Goal: Entertainment & Leisure: Browse casually

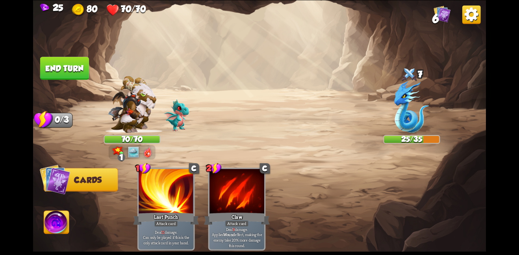
click at [64, 66] on button "End turn" at bounding box center [64, 68] width 49 height 23
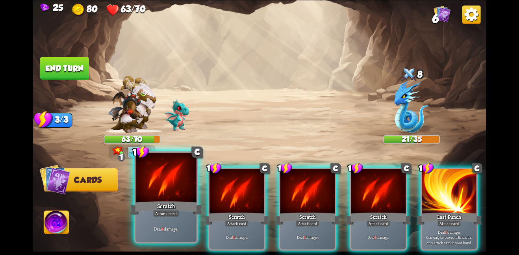
click at [192, 190] on div at bounding box center [165, 177] width 61 height 51
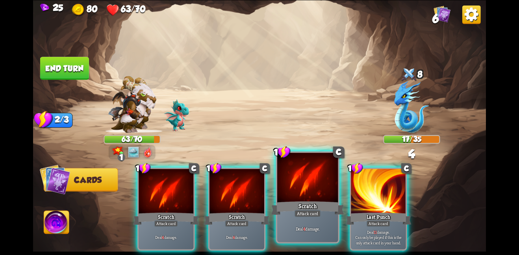
click at [297, 201] on div "Scratch" at bounding box center [307, 207] width 73 height 16
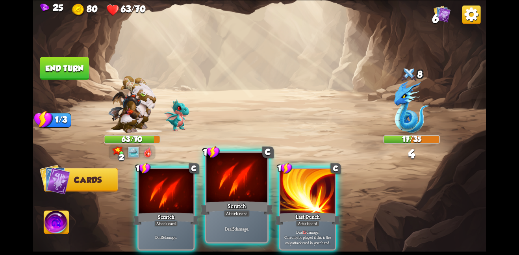
click at [233, 199] on div "Scratch" at bounding box center [236, 207] width 73 height 16
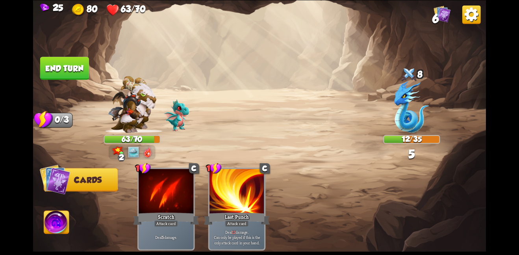
click at [85, 74] on button "End turn" at bounding box center [64, 68] width 49 height 23
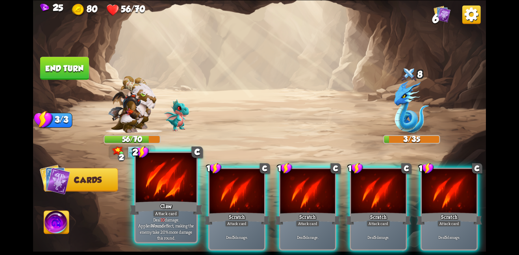
click at [168, 204] on div "Claw" at bounding box center [165, 207] width 73 height 16
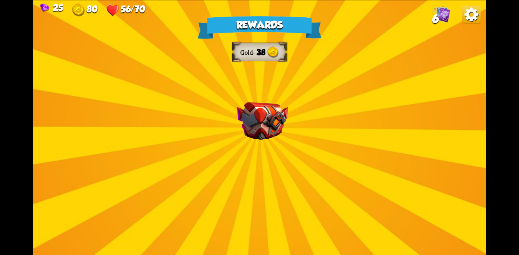
click at [275, 111] on img at bounding box center [261, 121] width 51 height 38
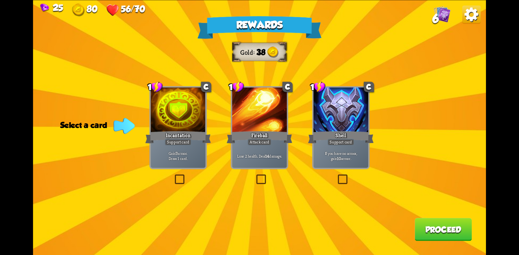
click at [272, 140] on div "Fireball" at bounding box center [260, 136] width 66 height 15
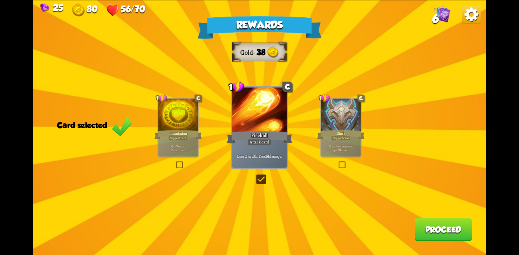
click at [437, 231] on button "Proceed" at bounding box center [442, 229] width 57 height 23
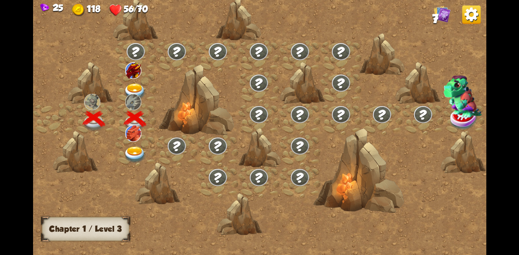
click at [134, 143] on div at bounding box center [135, 149] width 41 height 31
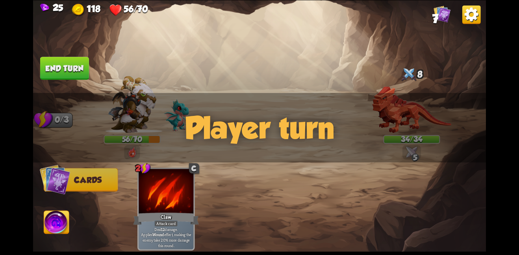
click at [134, 143] on div "Player turn" at bounding box center [259, 127] width 452 height 70
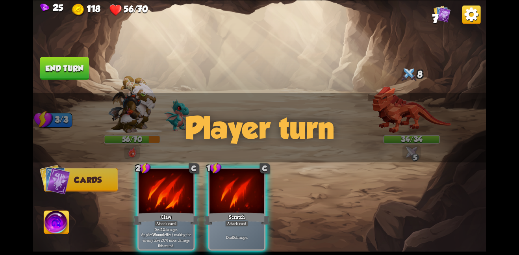
click at [233, 125] on div "Player turn" at bounding box center [259, 127] width 452 height 70
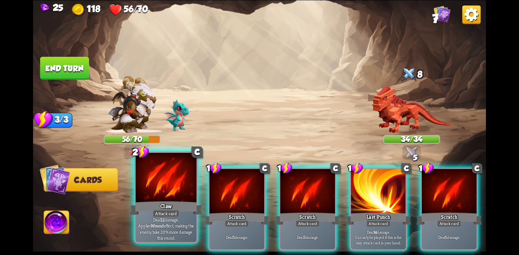
click at [169, 199] on div at bounding box center [165, 177] width 61 height 51
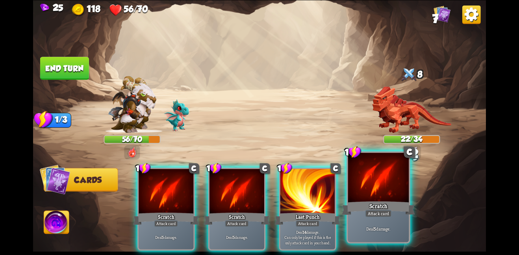
click at [360, 201] on div "Scratch" at bounding box center [378, 207] width 73 height 16
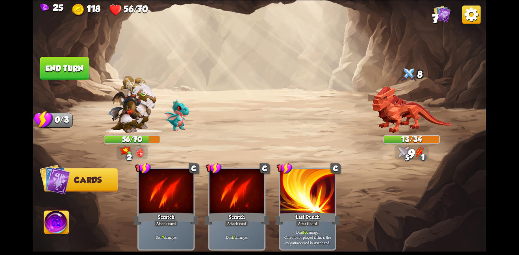
click at [69, 75] on button "End turn" at bounding box center [64, 68] width 49 height 23
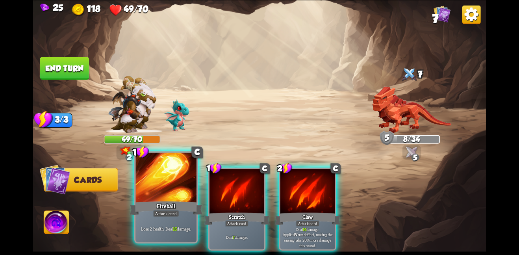
click at [176, 189] on div at bounding box center [165, 177] width 61 height 51
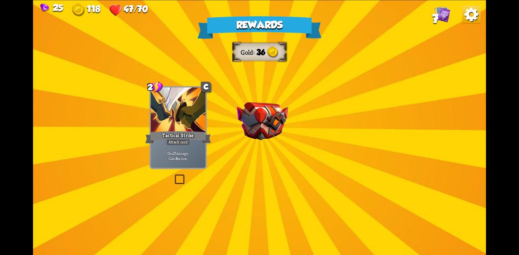
click at [272, 130] on img at bounding box center [261, 121] width 51 height 38
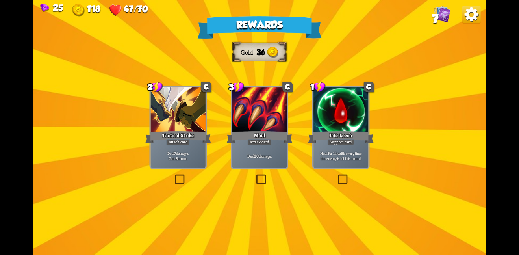
click at [259, 132] on div "Maul" at bounding box center [260, 136] width 66 height 15
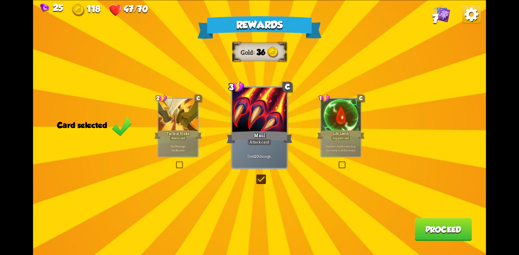
click at [438, 222] on button "Proceed" at bounding box center [442, 229] width 57 height 23
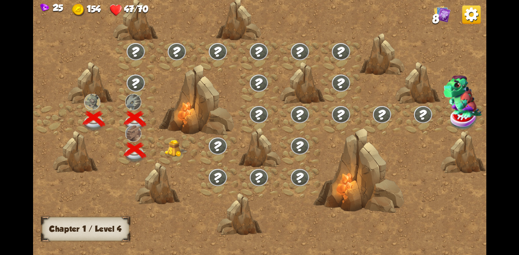
click at [166, 144] on img at bounding box center [175, 147] width 23 height 17
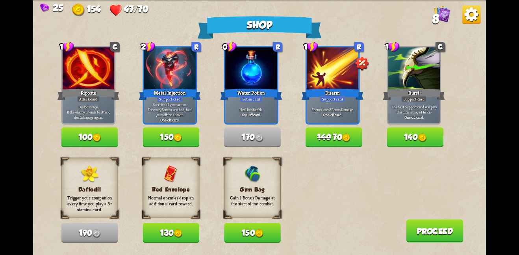
click at [194, 235] on button "130" at bounding box center [170, 233] width 57 height 20
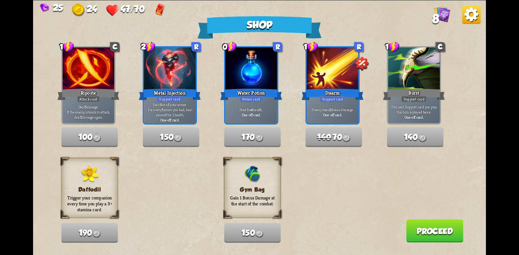
click at [430, 224] on button "Proceed" at bounding box center [434, 230] width 57 height 23
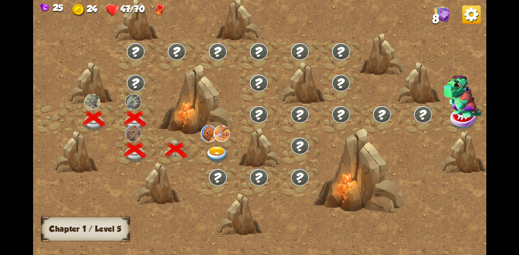
click at [207, 153] on img at bounding box center [216, 154] width 23 height 17
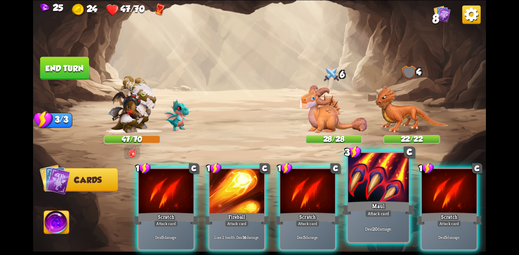
click at [359, 194] on div at bounding box center [378, 177] width 61 height 51
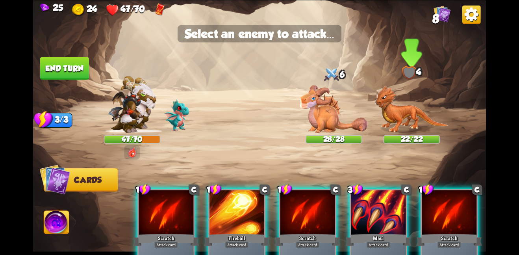
click at [402, 116] on img at bounding box center [412, 109] width 74 height 48
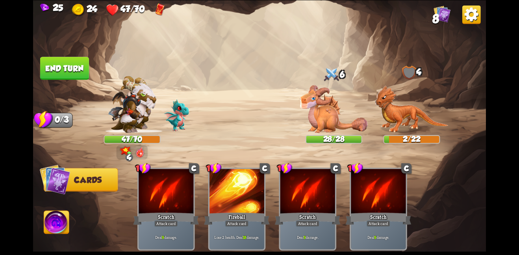
click at [70, 73] on button "End turn" at bounding box center [64, 68] width 49 height 23
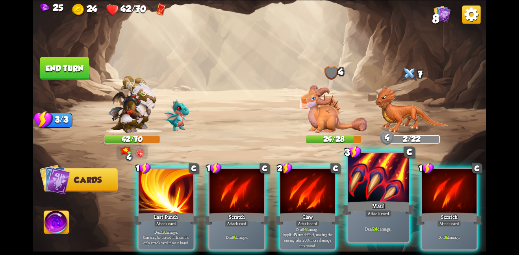
click at [358, 184] on div at bounding box center [378, 177] width 61 height 51
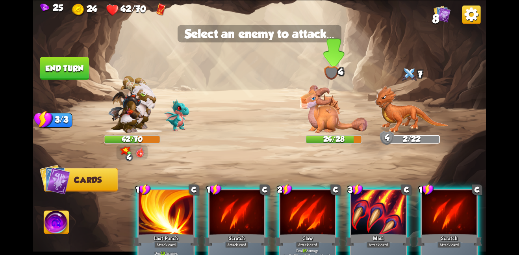
click at [322, 111] on img at bounding box center [333, 109] width 68 height 48
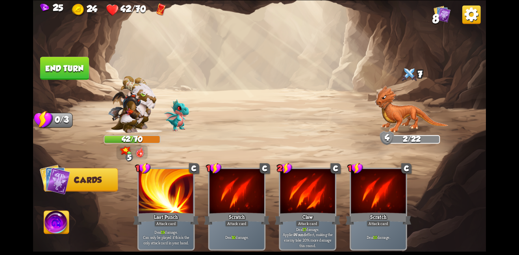
click at [68, 69] on button "End turn" at bounding box center [65, 67] width 50 height 23
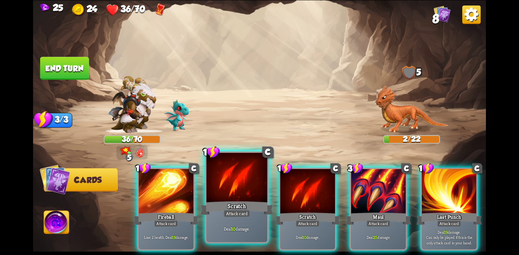
click at [230, 189] on div at bounding box center [236, 177] width 61 height 51
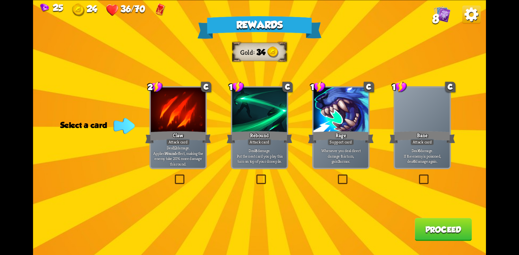
click at [195, 126] on div at bounding box center [178, 110] width 55 height 46
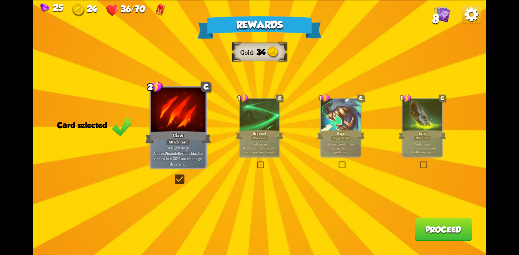
click at [422, 229] on button "Proceed" at bounding box center [442, 229] width 57 height 23
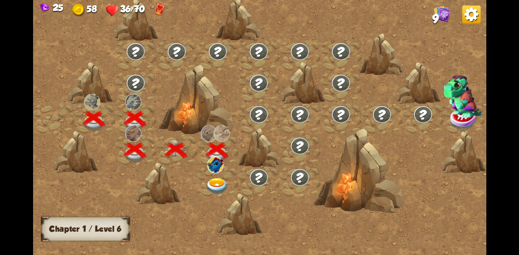
click at [223, 184] on img at bounding box center [216, 185] width 23 height 17
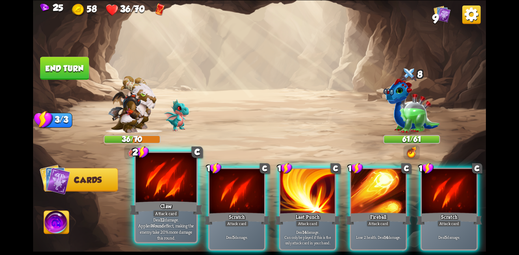
click at [173, 183] on div at bounding box center [165, 177] width 61 height 51
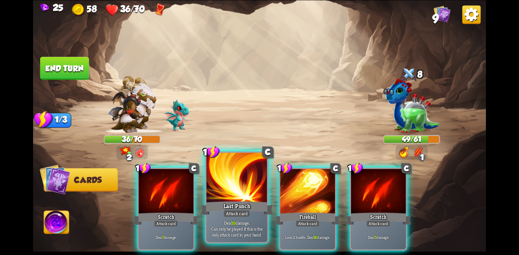
click at [249, 193] on div at bounding box center [236, 177] width 61 height 51
click at [244, 175] on div at bounding box center [236, 177] width 61 height 51
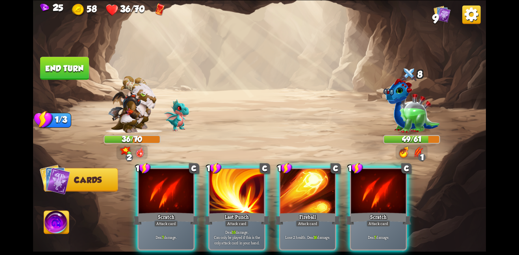
click at [134, 188] on div "1 C Scratch Attack card Deal 7 damage. 1 C Last Punch Attack card Deal 16 damag…" at bounding box center [305, 197] width 362 height 113
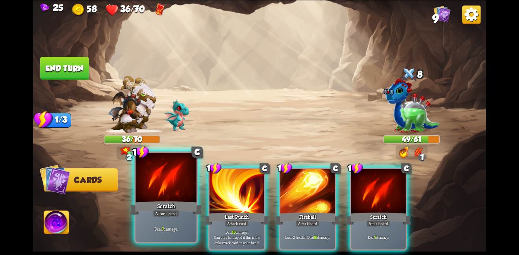
click at [152, 188] on div at bounding box center [165, 177] width 61 height 51
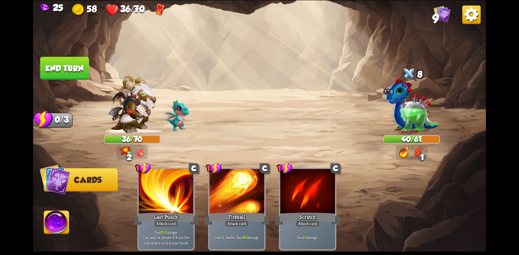
click at [78, 71] on button "End turn" at bounding box center [64, 68] width 49 height 23
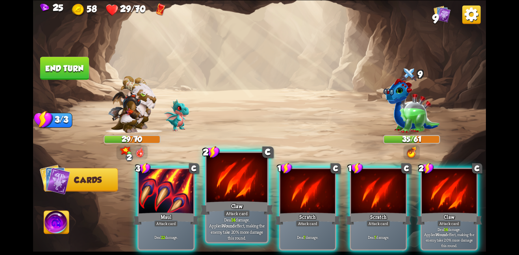
click at [223, 187] on div at bounding box center [236, 177] width 61 height 51
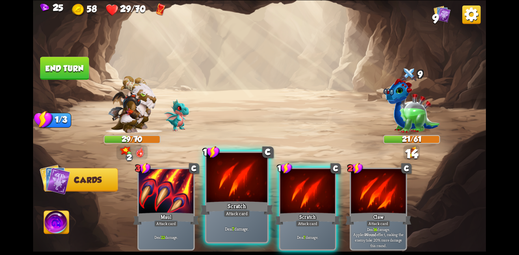
click at [247, 191] on div at bounding box center [236, 177] width 61 height 51
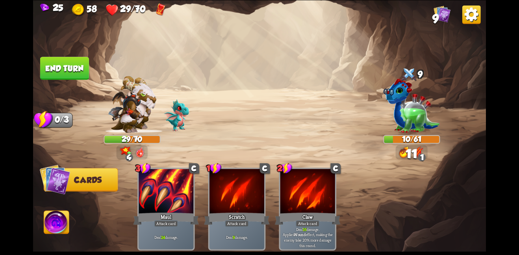
click at [64, 60] on button "End turn" at bounding box center [64, 68] width 49 height 23
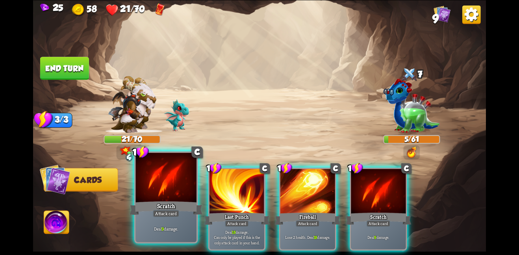
click at [175, 190] on div at bounding box center [165, 177] width 61 height 51
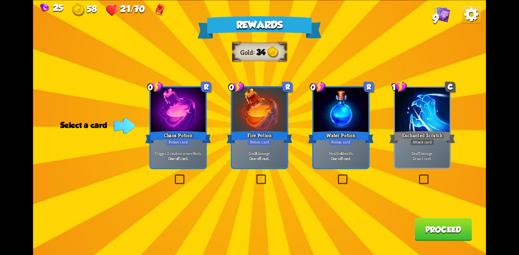
click at [324, 138] on div "Water Potion" at bounding box center [341, 136] width 66 height 15
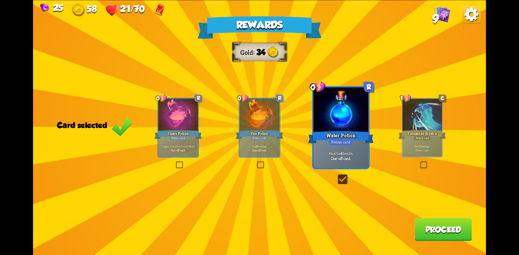
click at [434, 223] on button "Proceed" at bounding box center [442, 229] width 57 height 23
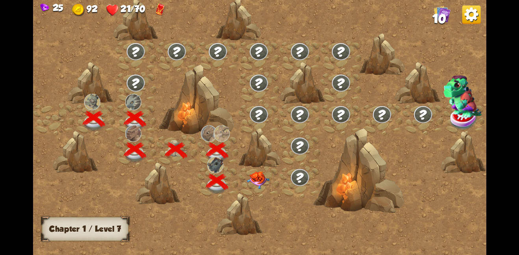
click at [262, 177] on img at bounding box center [258, 180] width 23 height 18
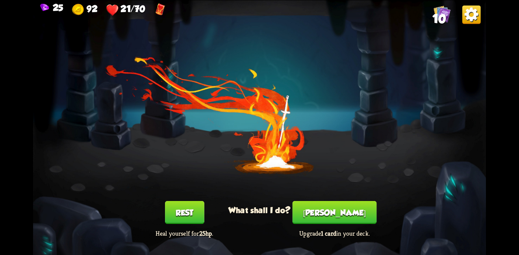
click at [172, 204] on button "Rest" at bounding box center [184, 212] width 39 height 23
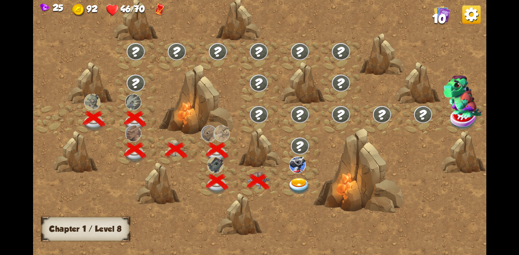
click at [295, 179] on img at bounding box center [299, 185] width 23 height 17
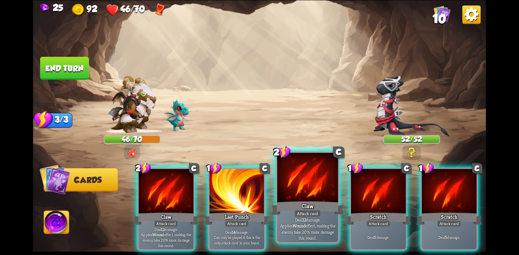
click at [306, 183] on div at bounding box center [307, 177] width 61 height 51
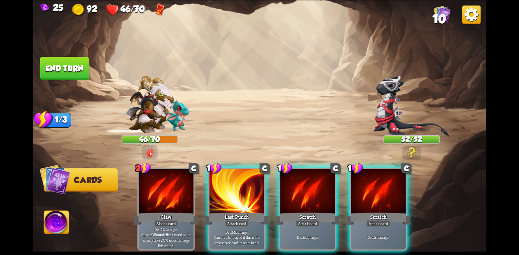
click at [306, 183] on div at bounding box center [307, 191] width 55 height 46
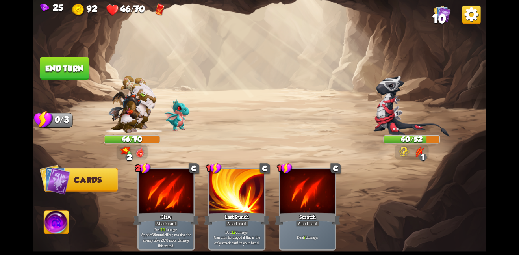
click at [66, 46] on img at bounding box center [259, 127] width 452 height 255
click at [69, 59] on button "End turn" at bounding box center [64, 68] width 49 height 23
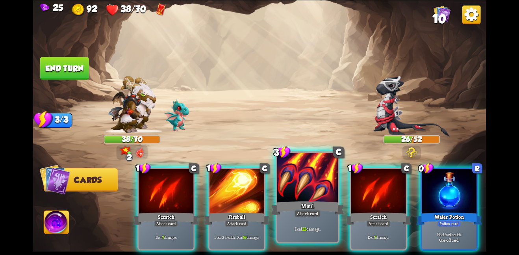
click at [289, 170] on div at bounding box center [307, 177] width 61 height 51
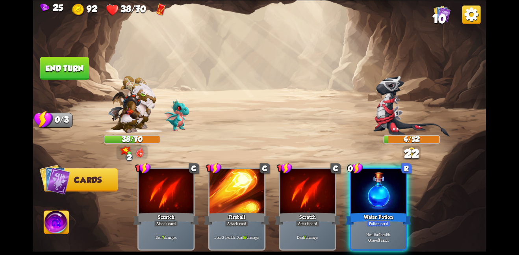
click at [76, 67] on button "End turn" at bounding box center [64, 68] width 49 height 23
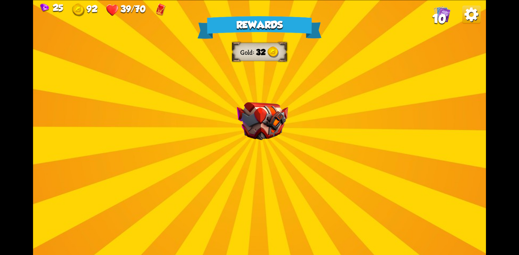
click at [281, 133] on img at bounding box center [261, 121] width 51 height 38
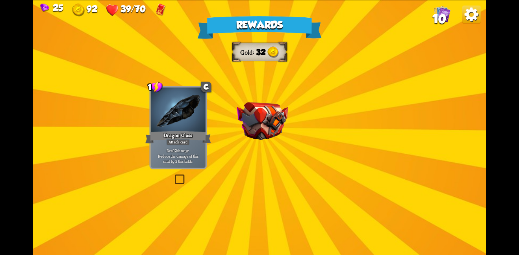
click at [266, 126] on img at bounding box center [261, 121] width 51 height 38
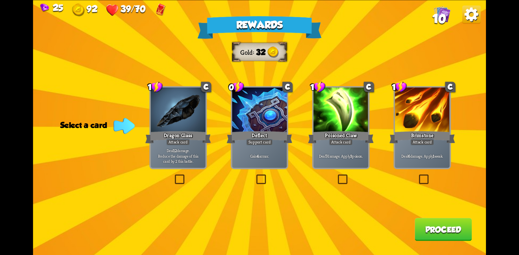
click at [351, 133] on div "Poisoned Claw" at bounding box center [341, 136] width 66 height 15
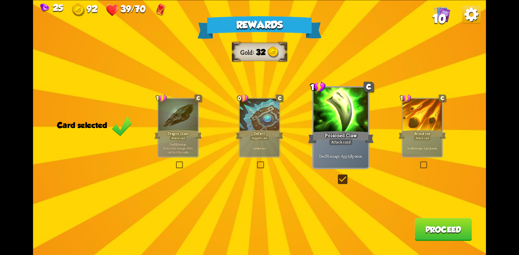
click at [421, 227] on button "Proceed" at bounding box center [442, 229] width 57 height 23
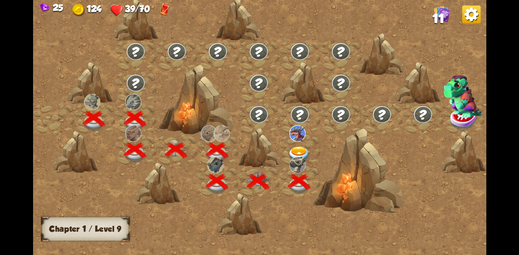
click at [292, 141] on div at bounding box center [299, 149] width 41 height 31
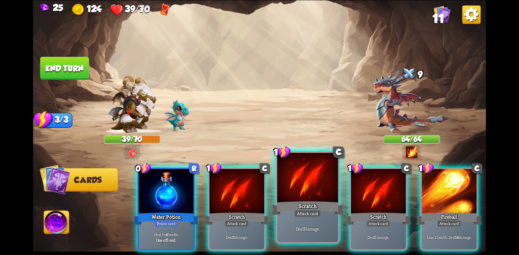
click at [326, 182] on div at bounding box center [307, 177] width 61 height 51
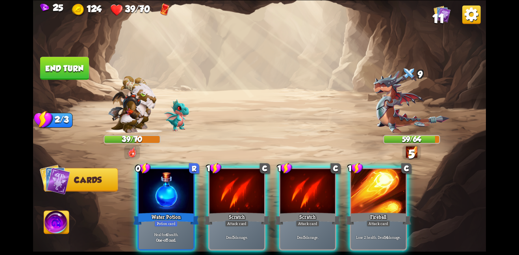
click at [326, 182] on div at bounding box center [307, 191] width 55 height 46
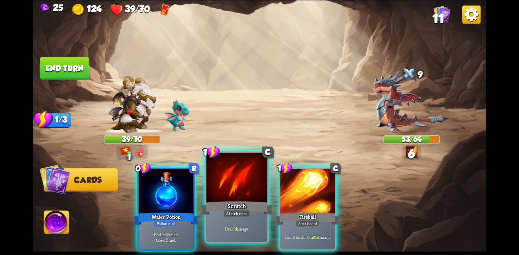
click at [254, 183] on div at bounding box center [236, 177] width 61 height 51
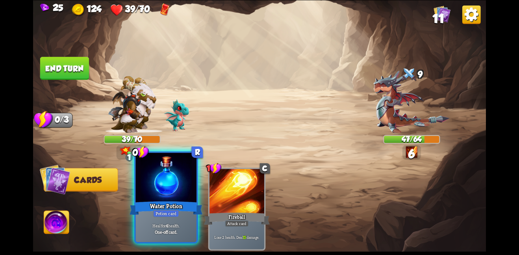
click at [174, 205] on div "Water Potion" at bounding box center [165, 207] width 73 height 16
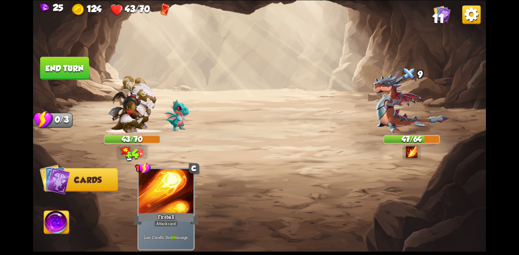
click at [64, 73] on button "End turn" at bounding box center [64, 68] width 49 height 23
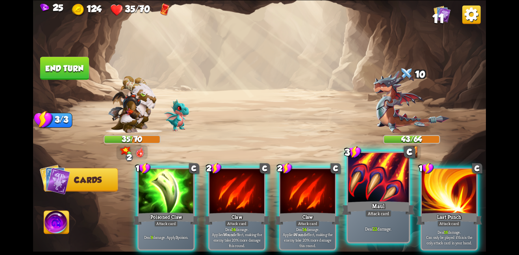
click at [356, 184] on div at bounding box center [378, 177] width 61 height 51
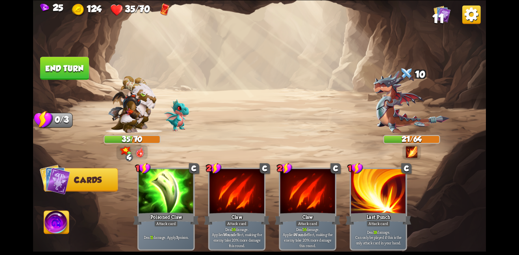
click at [80, 69] on button "End turn" at bounding box center [64, 68] width 49 height 23
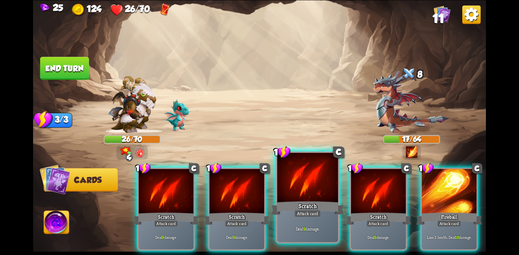
click at [289, 172] on div at bounding box center [307, 177] width 61 height 51
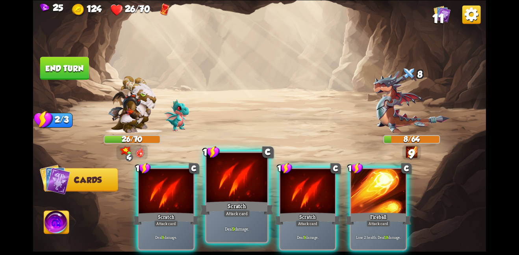
click at [215, 178] on div at bounding box center [236, 177] width 61 height 51
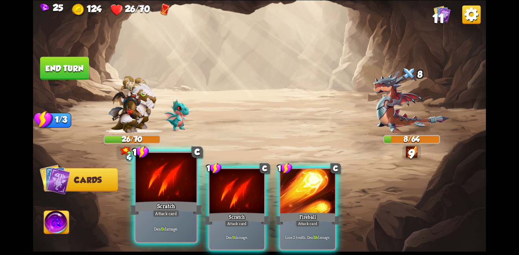
click at [168, 179] on div at bounding box center [165, 177] width 61 height 51
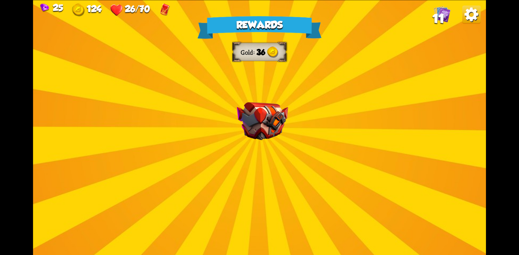
click at [279, 140] on div "Rewards Gold 36 Select a card 1 C Riposte Attack card Deal 5 damage. If the ene…" at bounding box center [259, 127] width 452 height 255
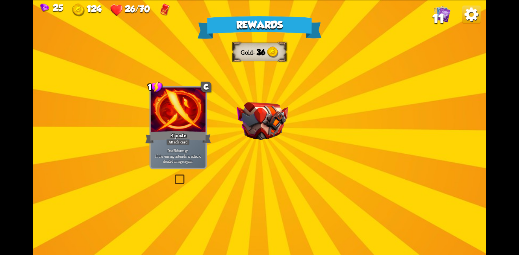
click at [262, 118] on img at bounding box center [261, 121] width 51 height 38
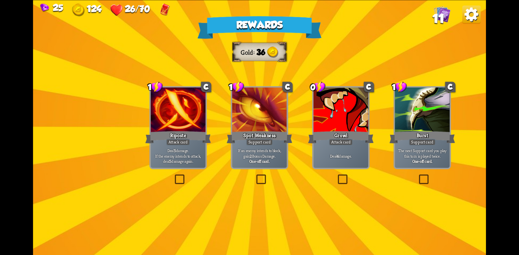
click at [336, 133] on div "Growl" at bounding box center [341, 136] width 66 height 15
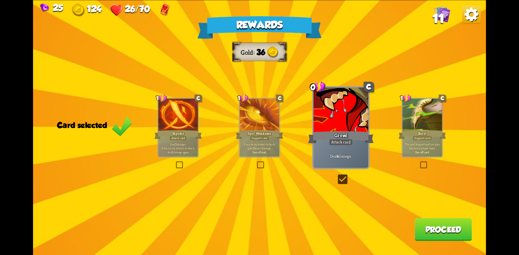
click at [420, 218] on div "Rewards Gold 36 Card selected 1 C Riposte Attack card Deal 5 damage. If the ene…" at bounding box center [259, 127] width 452 height 255
click at [423, 222] on button "Proceed" at bounding box center [442, 229] width 57 height 23
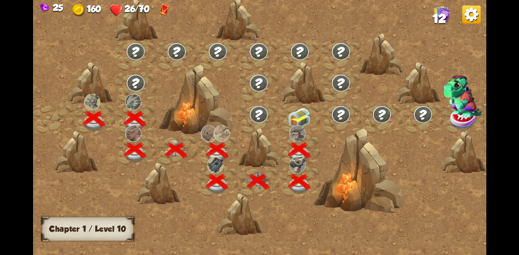
click at [300, 122] on img at bounding box center [299, 117] width 23 height 21
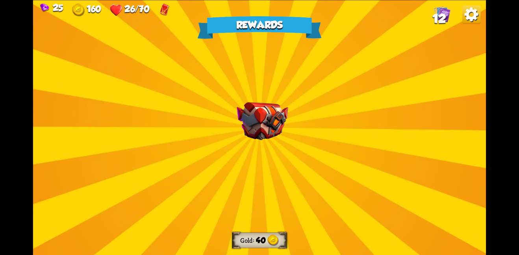
click at [266, 127] on img at bounding box center [261, 121] width 51 height 38
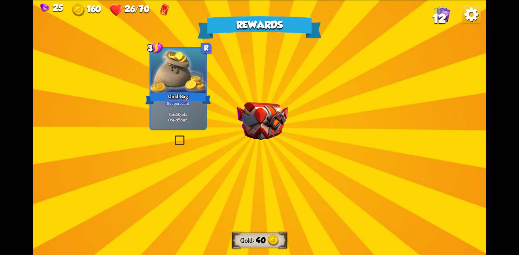
click at [266, 127] on img at bounding box center [261, 121] width 51 height 38
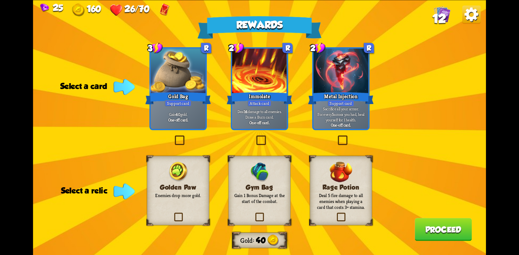
click at [189, 177] on div "Golden Paw Enemies drop more gold." at bounding box center [178, 189] width 62 height 69
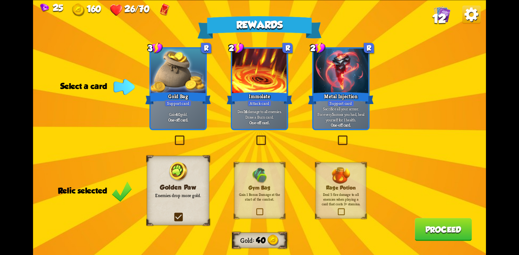
click at [191, 100] on div "Gold Bag" at bounding box center [178, 97] width 66 height 15
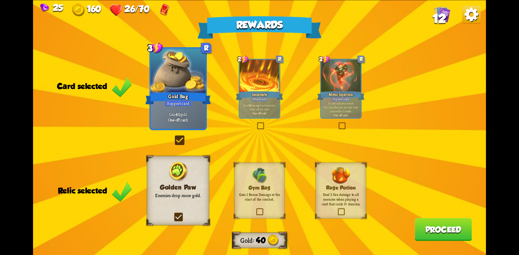
click at [429, 226] on button "Proceed" at bounding box center [442, 229] width 57 height 23
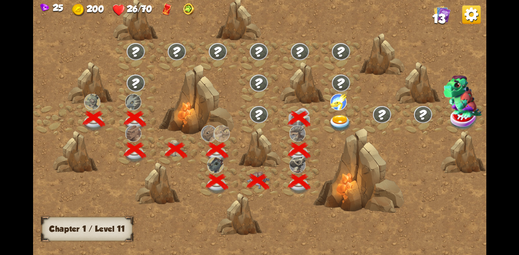
scroll to position [0, 120]
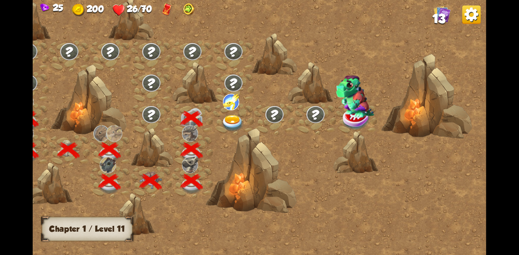
click at [237, 119] on img at bounding box center [232, 122] width 23 height 17
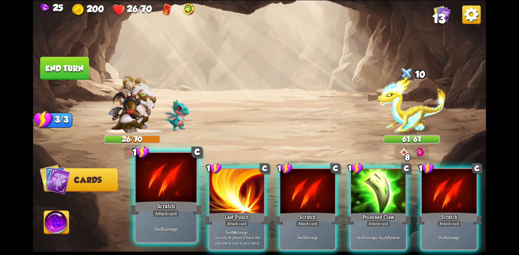
click at [174, 179] on div at bounding box center [165, 177] width 61 height 51
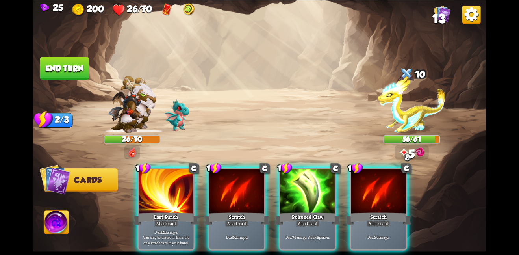
click at [207, 187] on div "1 C Last Punch Attack card Deal 14 damage. Can only be played if this is the on…" at bounding box center [305, 197] width 362 height 113
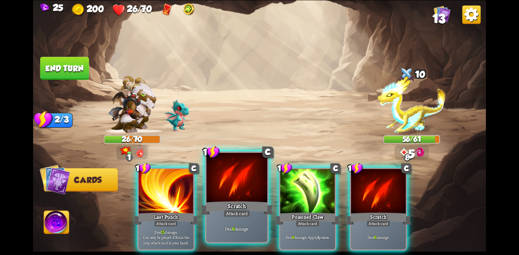
click at [234, 184] on div at bounding box center [236, 177] width 61 height 51
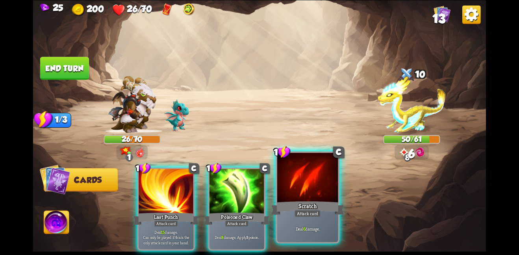
click at [279, 182] on div at bounding box center [307, 177] width 61 height 51
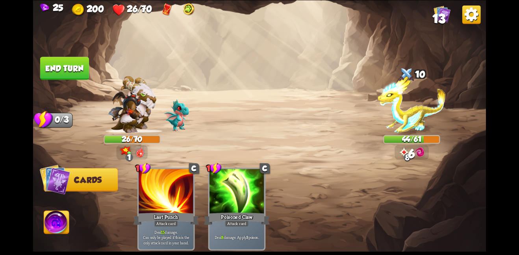
click at [74, 66] on button "End turn" at bounding box center [64, 68] width 49 height 23
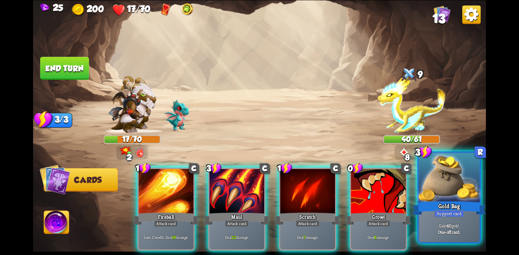
click at [452, 208] on div "Gold Bag" at bounding box center [448, 207] width 73 height 16
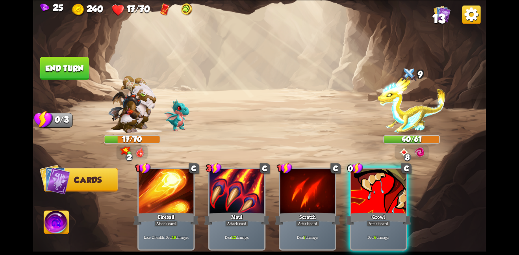
click at [76, 52] on img at bounding box center [259, 127] width 452 height 255
click at [76, 54] on img at bounding box center [259, 127] width 452 height 255
click at [74, 64] on button "End turn" at bounding box center [65, 67] width 50 height 23
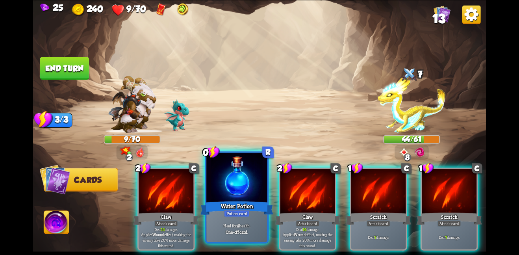
click at [245, 196] on div at bounding box center [236, 177] width 61 height 51
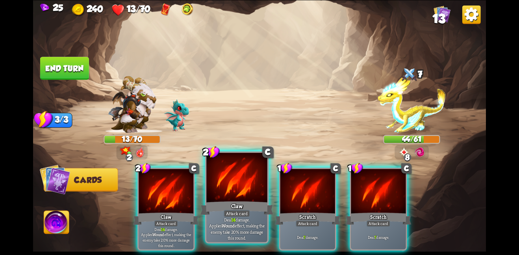
click at [231, 175] on div at bounding box center [236, 177] width 61 height 51
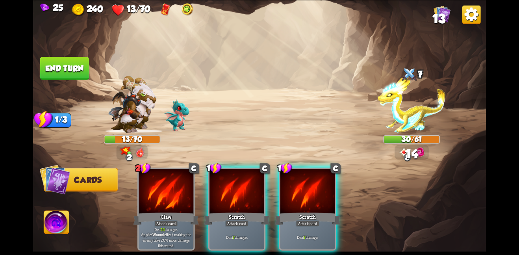
click at [231, 175] on div at bounding box center [236, 191] width 55 height 46
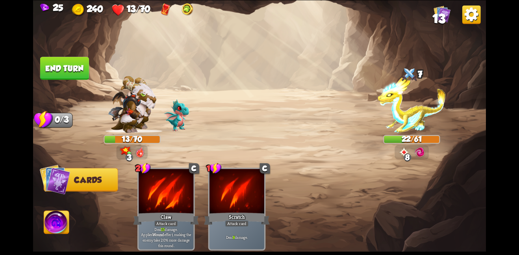
click at [74, 66] on button "End turn" at bounding box center [64, 68] width 49 height 23
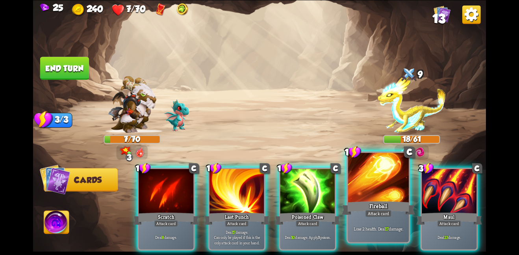
click at [365, 188] on div at bounding box center [378, 177] width 61 height 51
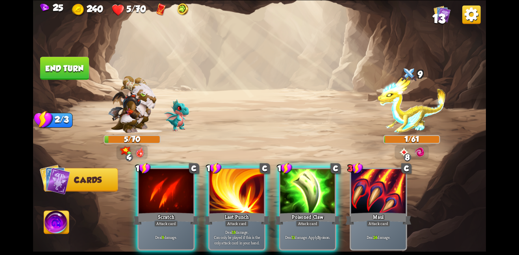
click at [81, 60] on button "End turn" at bounding box center [64, 68] width 49 height 23
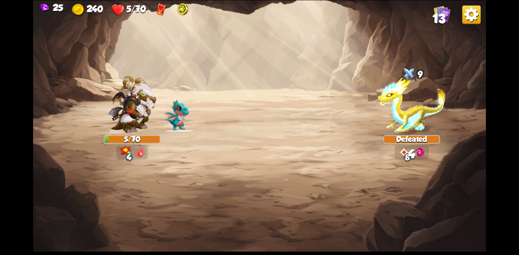
click at [332, 105] on img at bounding box center [259, 127] width 452 height 255
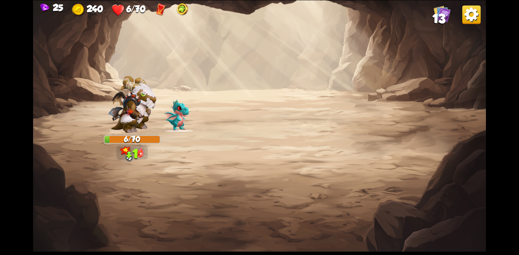
click at [147, 80] on img at bounding box center [132, 104] width 48 height 57
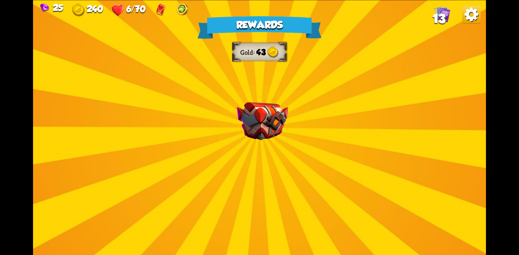
click at [286, 138] on img at bounding box center [261, 121] width 51 height 38
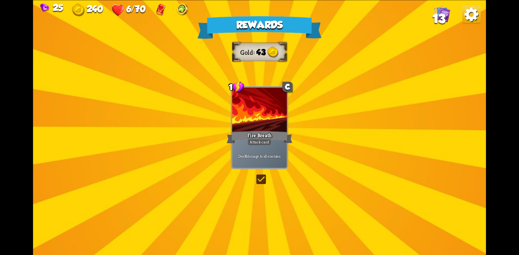
click at [268, 123] on div at bounding box center [259, 110] width 55 height 46
click at [268, 126] on div at bounding box center [259, 110] width 55 height 46
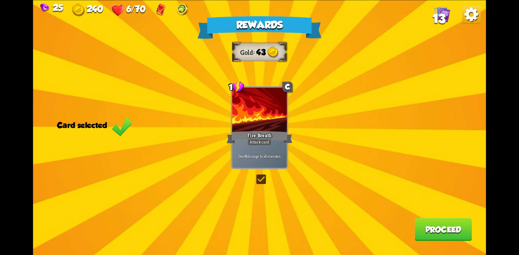
click at [444, 222] on button "Proceed" at bounding box center [442, 229] width 57 height 23
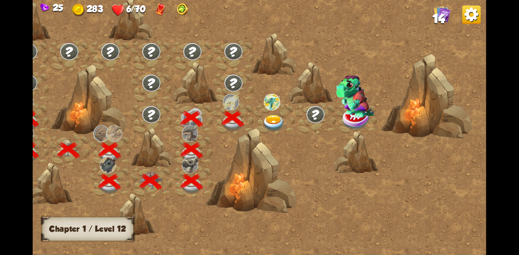
click at [273, 120] on img at bounding box center [273, 122] width 23 height 17
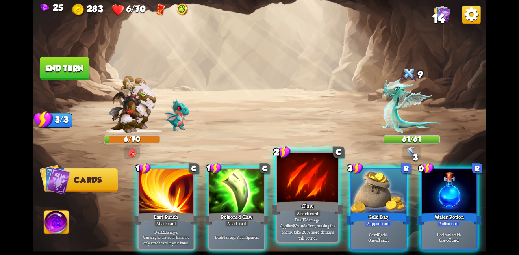
click at [312, 170] on div at bounding box center [307, 177] width 61 height 51
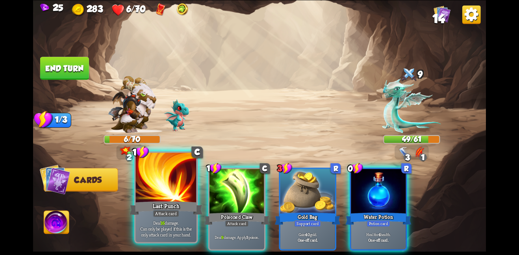
click at [174, 177] on div at bounding box center [165, 177] width 61 height 51
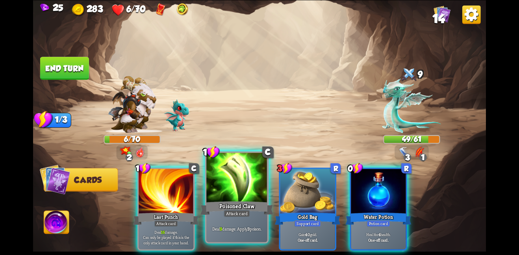
click at [225, 192] on div at bounding box center [236, 177] width 61 height 51
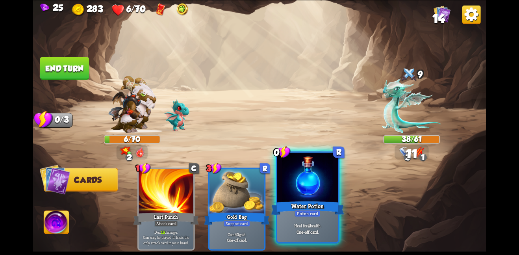
click at [287, 196] on div at bounding box center [307, 177] width 61 height 51
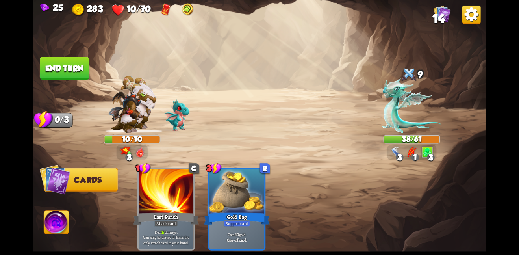
click at [78, 70] on button "End turn" at bounding box center [64, 68] width 49 height 23
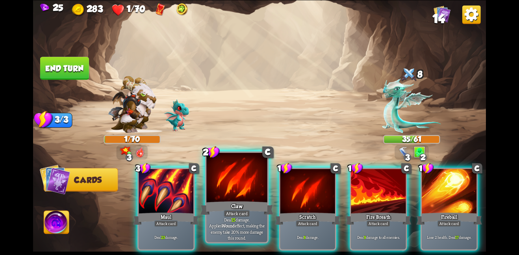
click at [249, 177] on div at bounding box center [236, 177] width 61 height 51
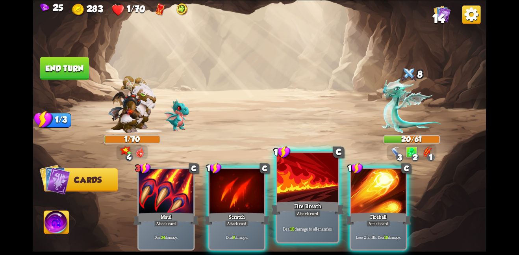
click at [290, 175] on div at bounding box center [307, 177] width 61 height 51
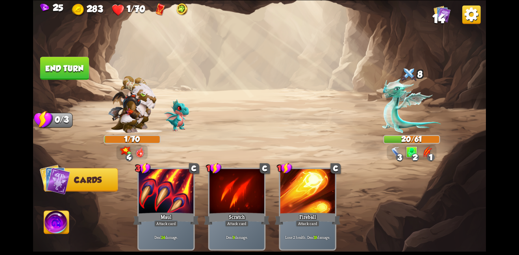
click at [64, 69] on button "End turn" at bounding box center [64, 68] width 49 height 23
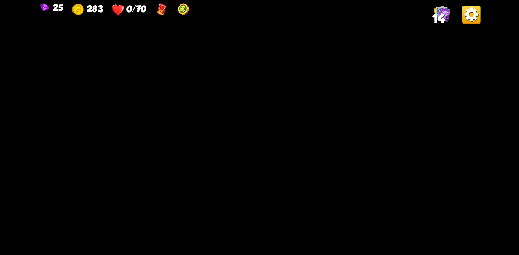
click at [201, 105] on img at bounding box center [259, 127] width 452 height 255
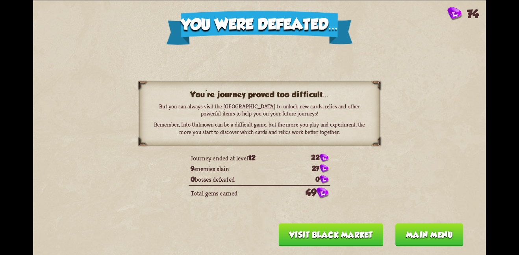
click at [407, 230] on button "Main menu" at bounding box center [429, 234] width 68 height 23
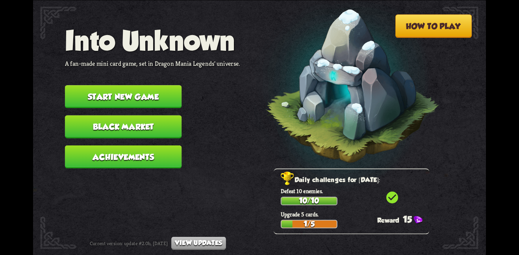
click at [156, 94] on button "Start new game" at bounding box center [123, 96] width 117 height 23
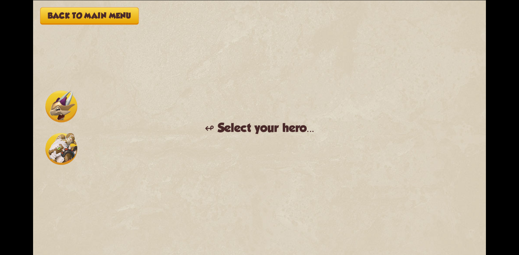
click at [67, 113] on img at bounding box center [61, 106] width 32 height 32
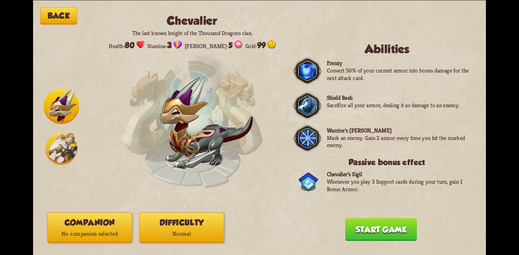
click at [64, 18] on button "Back" at bounding box center [58, 15] width 37 height 17
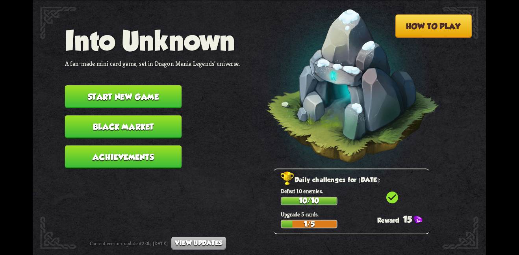
click at [151, 85] on button "Start new game" at bounding box center [123, 96] width 117 height 23
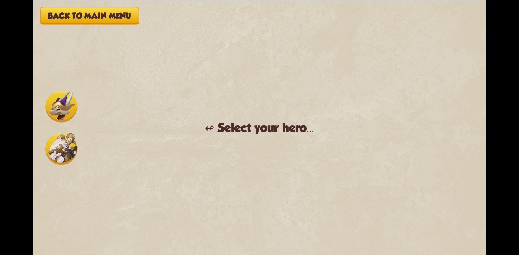
click at [55, 110] on img at bounding box center [61, 106] width 32 height 32
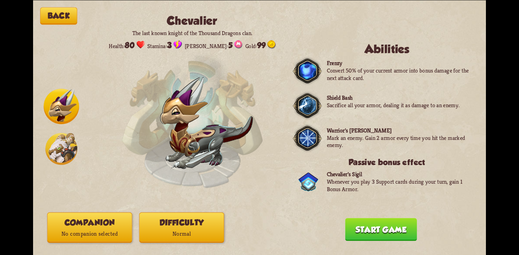
click at [109, 233] on p "No companion selected" at bounding box center [90, 233] width 84 height 11
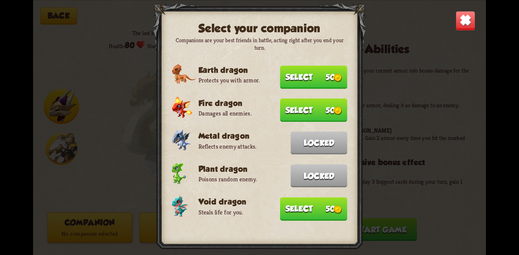
click at [286, 203] on button "Select 50" at bounding box center [313, 208] width 67 height 23
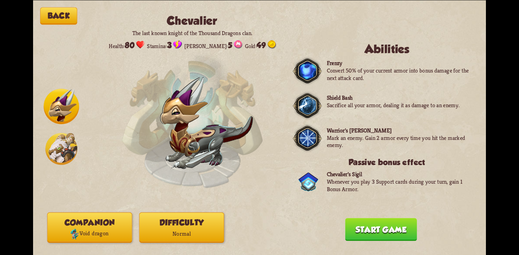
click at [363, 222] on button "Start game" at bounding box center [381, 229] width 72 height 23
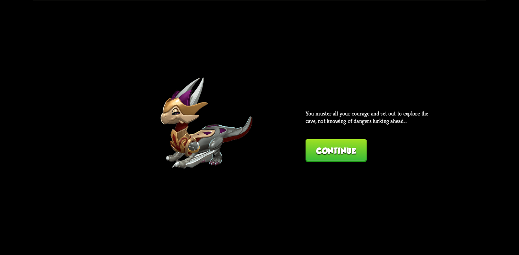
click at [327, 145] on button "Continue" at bounding box center [335, 149] width 61 height 23
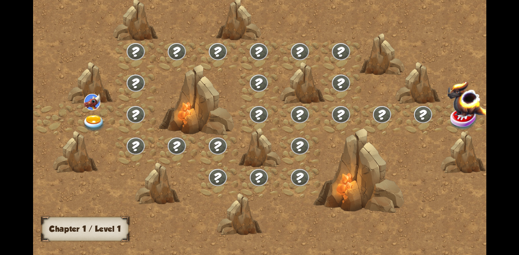
click at [238, 135] on div at bounding box center [259, 147] width 42 height 40
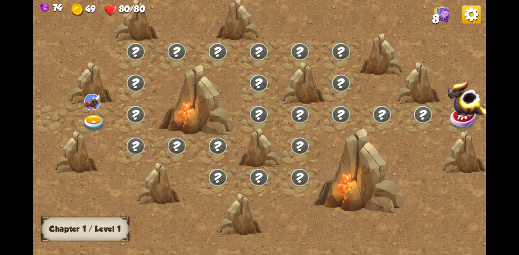
click at [95, 119] on img at bounding box center [94, 122] width 23 height 17
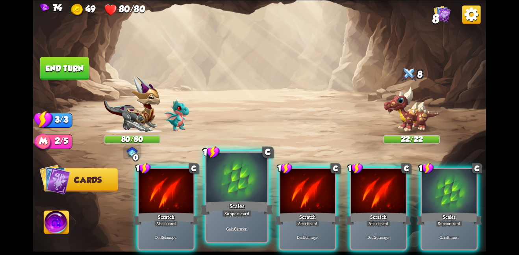
click at [238, 185] on div at bounding box center [236, 177] width 61 height 51
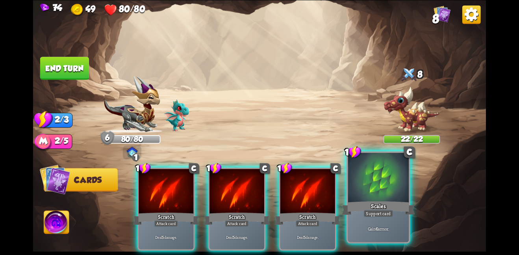
click at [350, 185] on div at bounding box center [378, 177] width 61 height 51
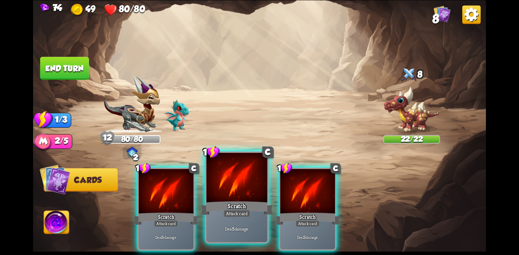
click at [222, 183] on div at bounding box center [236, 177] width 61 height 51
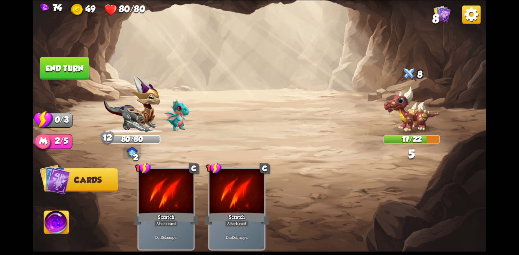
click at [59, 62] on button "End turn" at bounding box center [64, 68] width 49 height 23
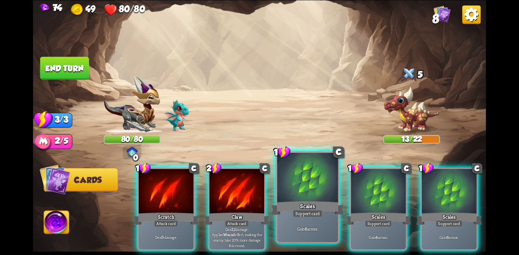
click at [290, 190] on div at bounding box center [307, 177] width 61 height 51
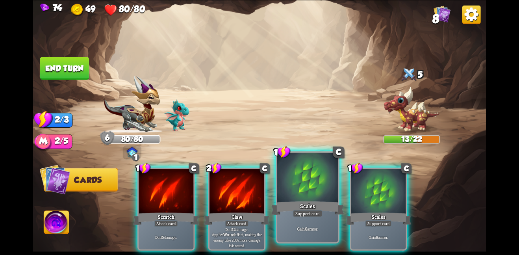
click at [294, 190] on div at bounding box center [307, 177] width 61 height 51
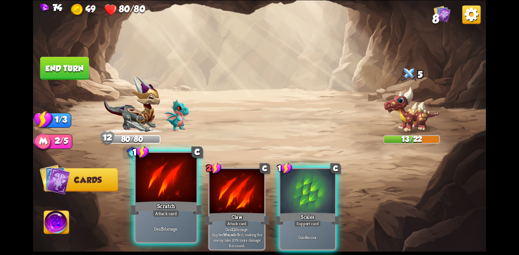
click at [184, 196] on div at bounding box center [165, 177] width 61 height 51
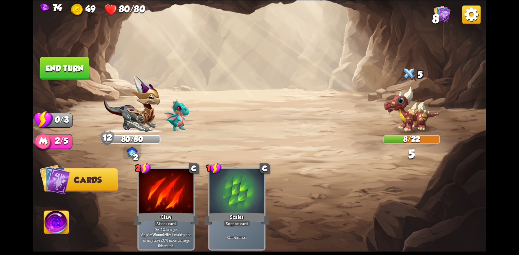
click at [69, 76] on button "End turn" at bounding box center [64, 68] width 49 height 23
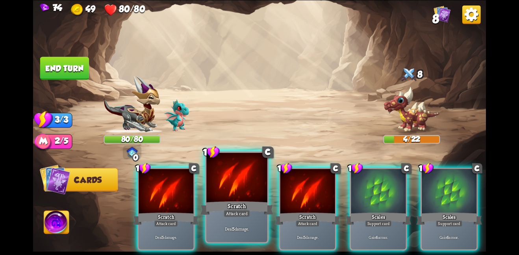
click at [249, 190] on div at bounding box center [236, 177] width 61 height 51
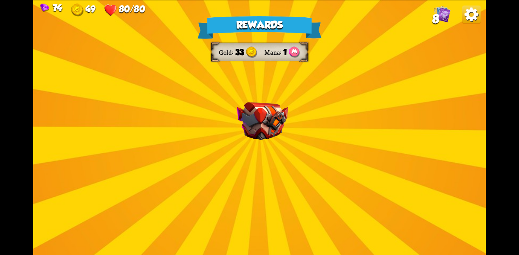
click at [244, 114] on img at bounding box center [261, 121] width 51 height 38
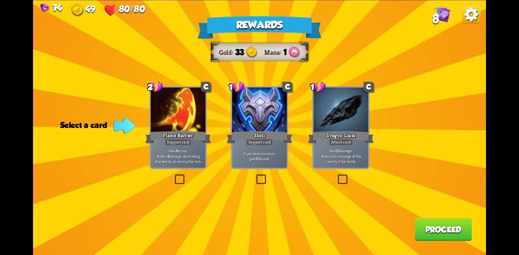
click at [260, 138] on div "Support card" at bounding box center [259, 141] width 27 height 7
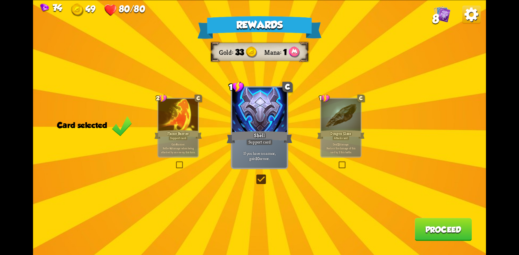
click at [437, 225] on button "Proceed" at bounding box center [442, 229] width 57 height 23
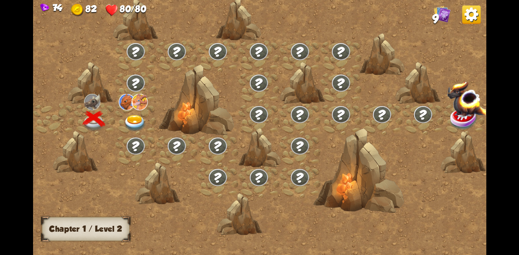
click at [129, 118] on img at bounding box center [135, 122] width 23 height 17
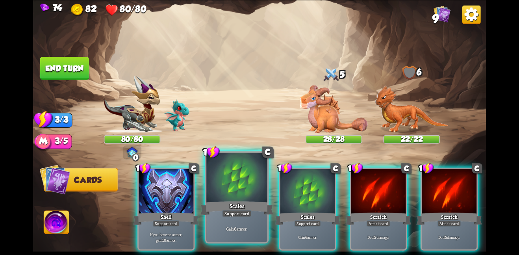
click at [258, 215] on div "Scales" at bounding box center [236, 207] width 73 height 16
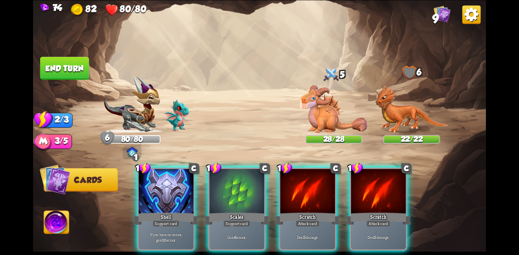
click at [258, 215] on div "Scales" at bounding box center [237, 218] width 66 height 15
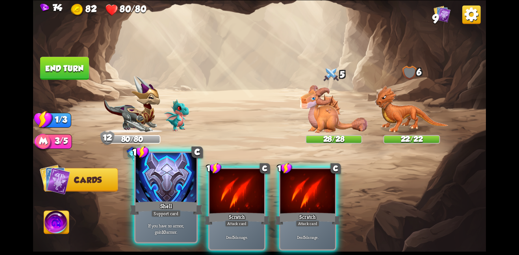
click at [189, 201] on div "Shell" at bounding box center [165, 207] width 73 height 16
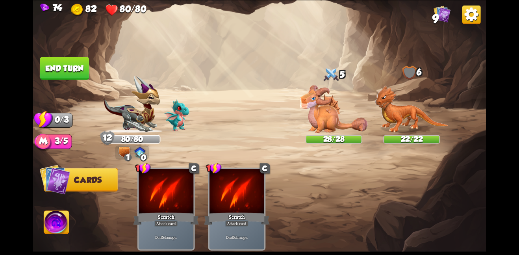
click at [56, 66] on button "End turn" at bounding box center [64, 68] width 49 height 23
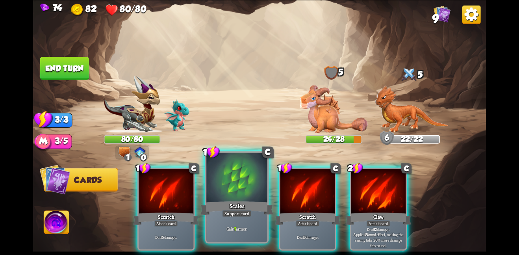
click at [249, 198] on div at bounding box center [236, 177] width 61 height 51
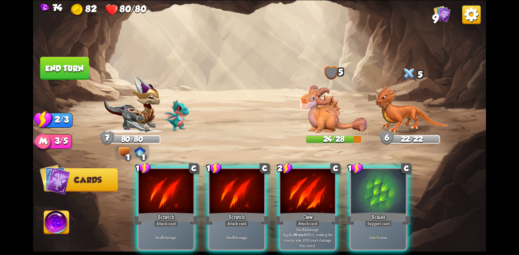
click at [344, 193] on div "1 C Scratch Attack card Deal 5 damage. 1 C Scratch Attack card Deal 5 damage. 2…" at bounding box center [305, 197] width 362 height 113
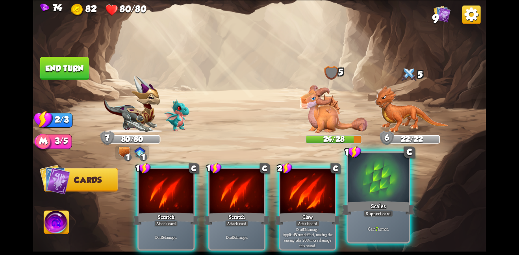
click at [356, 189] on div at bounding box center [378, 177] width 61 height 51
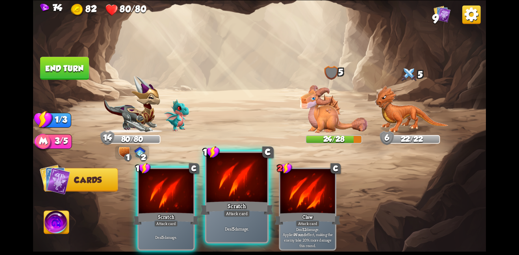
click at [246, 183] on div at bounding box center [236, 177] width 61 height 51
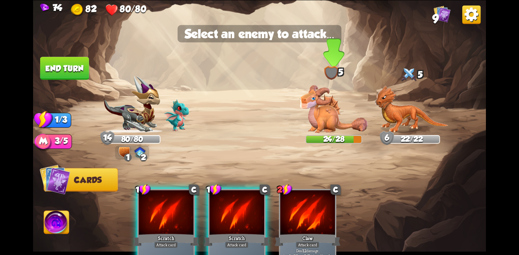
click at [321, 113] on img at bounding box center [333, 109] width 68 height 48
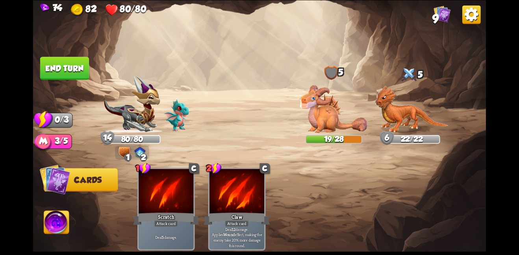
click at [60, 69] on button "End turn" at bounding box center [64, 68] width 49 height 23
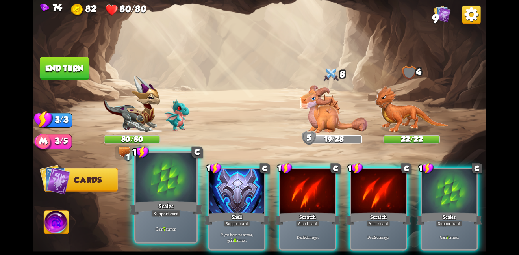
click at [169, 188] on div at bounding box center [165, 177] width 61 height 51
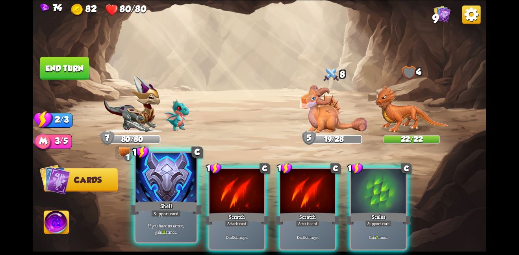
click at [142, 203] on div "Shell" at bounding box center [165, 207] width 73 height 16
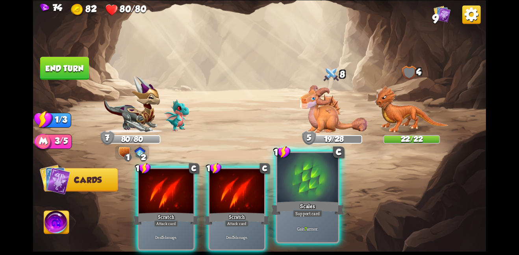
click at [315, 186] on div at bounding box center [307, 177] width 61 height 51
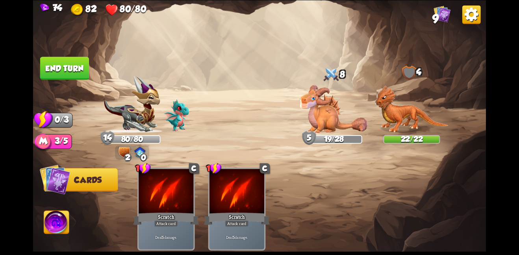
click at [62, 65] on button "End turn" at bounding box center [64, 68] width 49 height 23
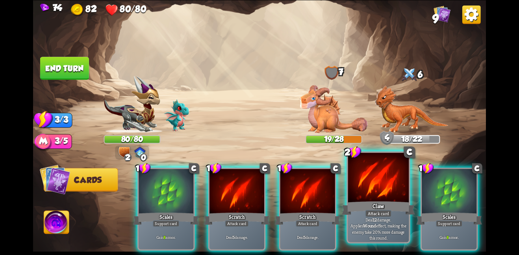
click at [396, 202] on div "Claw" at bounding box center [378, 207] width 73 height 16
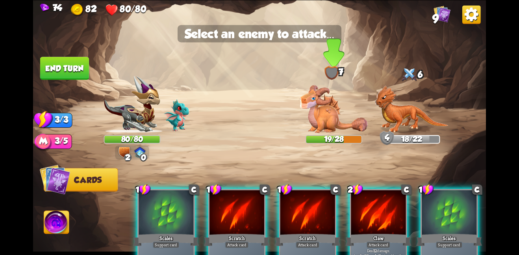
click at [332, 100] on img at bounding box center [333, 109] width 68 height 48
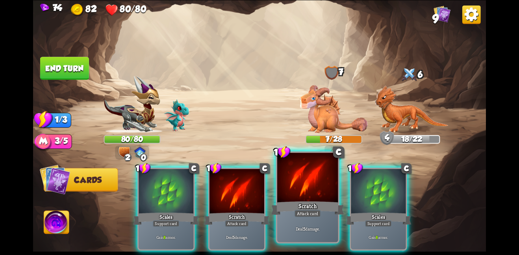
click at [299, 167] on div at bounding box center [307, 177] width 61 height 51
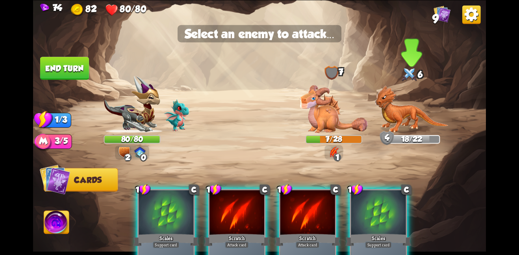
click at [384, 127] on img at bounding box center [412, 109] width 74 height 48
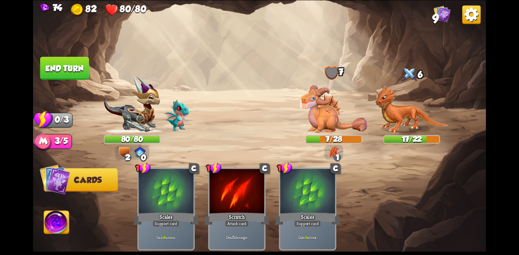
click at [70, 60] on button "End turn" at bounding box center [64, 68] width 49 height 23
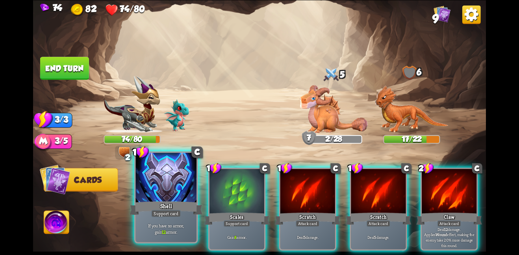
click at [171, 187] on div at bounding box center [165, 177] width 61 height 51
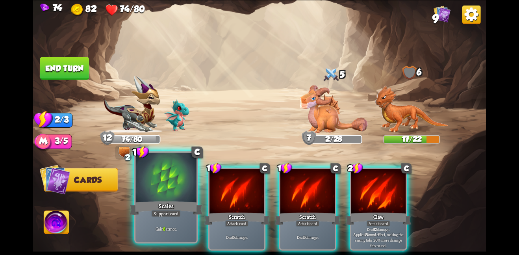
click at [181, 189] on div at bounding box center [165, 177] width 61 height 51
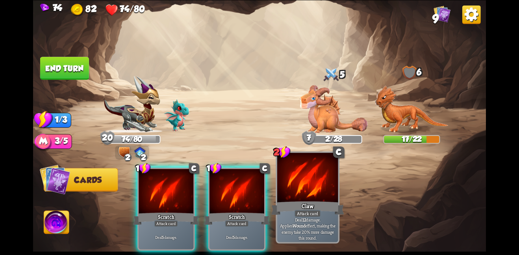
click at [310, 200] on div "Claw" at bounding box center [307, 207] width 73 height 16
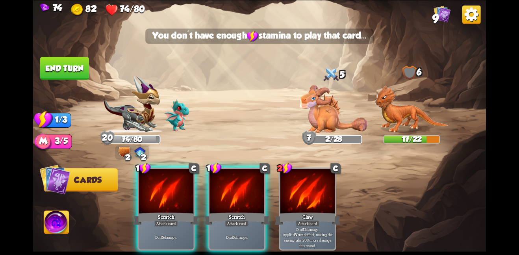
click at [384, 118] on img at bounding box center [412, 109] width 74 height 48
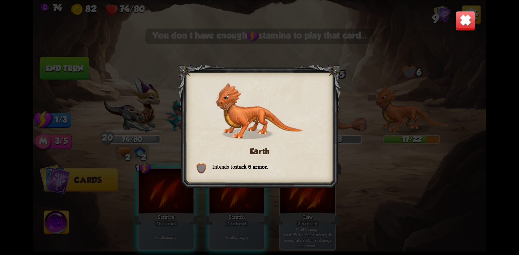
click at [446, 8] on div "Earth Intends to stack 6 armor ." at bounding box center [259, 127] width 452 height 255
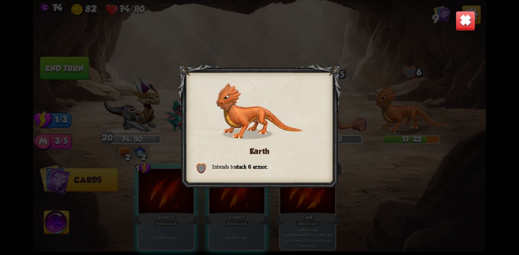
click at [455, 6] on div "Earth Intends to stack 6 armor ." at bounding box center [259, 127] width 452 height 255
click at [473, 9] on div "Earth Intends to stack 6 armor ." at bounding box center [259, 127] width 452 height 255
click at [476, 20] on div "Earth Intends to stack 6 armor ." at bounding box center [259, 127] width 452 height 255
click at [469, 20] on img at bounding box center [465, 21] width 20 height 20
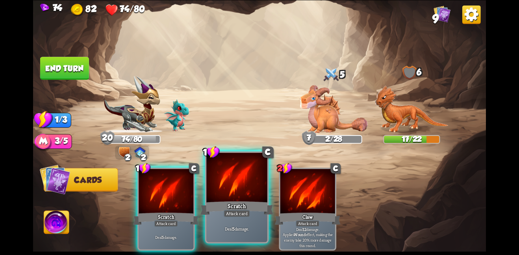
click at [220, 206] on div "Scratch" at bounding box center [236, 207] width 73 height 16
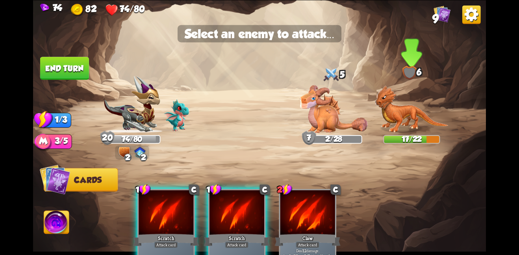
click at [409, 103] on img at bounding box center [412, 109] width 74 height 48
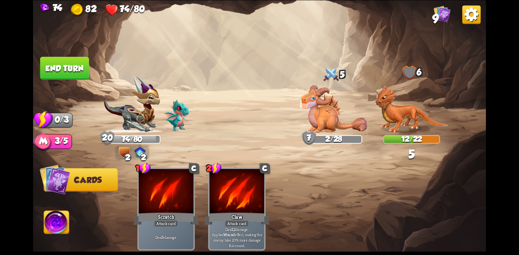
click at [48, 69] on button "End turn" at bounding box center [64, 68] width 49 height 23
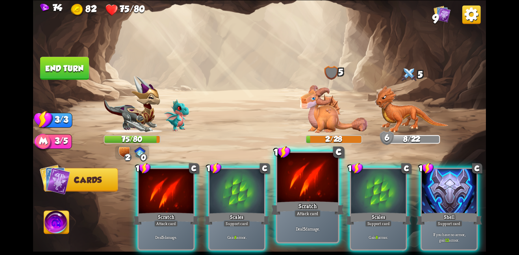
click at [316, 183] on div at bounding box center [307, 177] width 61 height 51
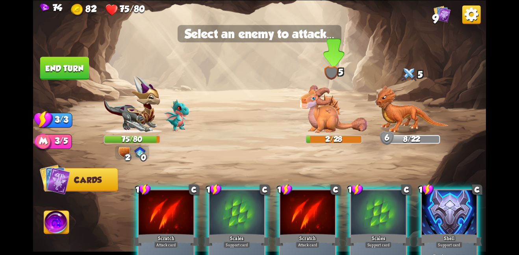
click at [319, 120] on img at bounding box center [333, 109] width 68 height 48
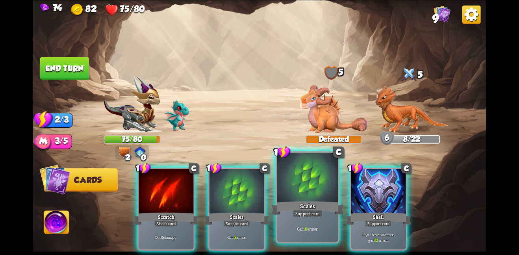
click at [299, 183] on div at bounding box center [307, 177] width 61 height 51
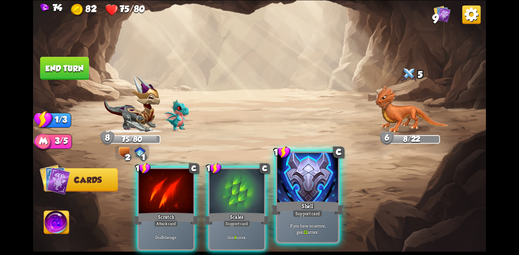
click at [293, 189] on div at bounding box center [307, 177] width 61 height 51
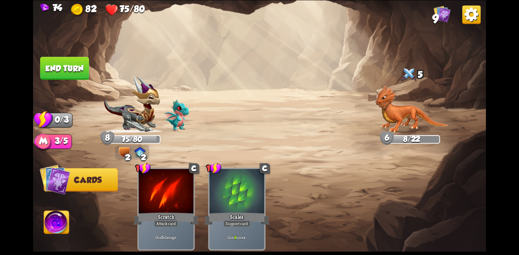
click at [65, 66] on button "End turn" at bounding box center [64, 68] width 49 height 23
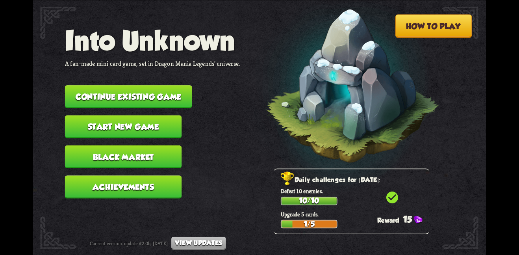
click at [172, 89] on button "Continue existing game" at bounding box center [128, 96] width 127 height 23
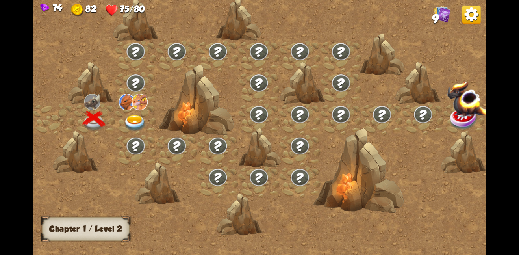
click at [130, 119] on img at bounding box center [135, 122] width 23 height 17
